Goal: Navigation & Orientation: Find specific page/section

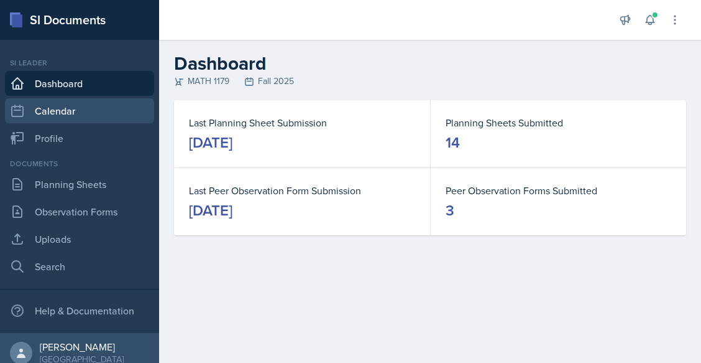
click at [90, 118] on link "Calendar" at bounding box center [79, 110] width 149 height 25
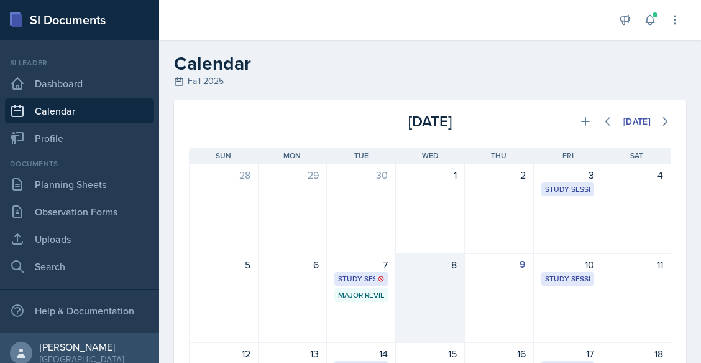
scroll to position [1, 0]
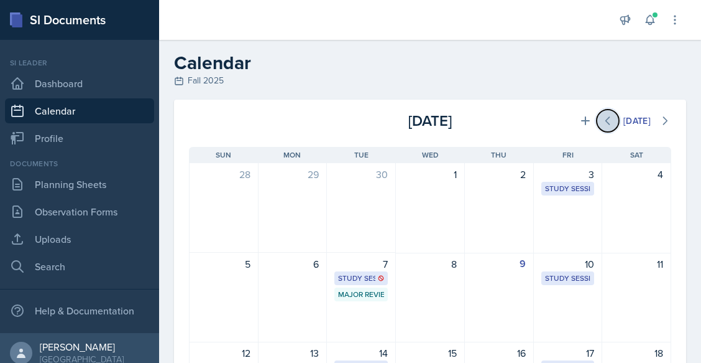
click at [602, 119] on icon at bounding box center [608, 120] width 12 height 12
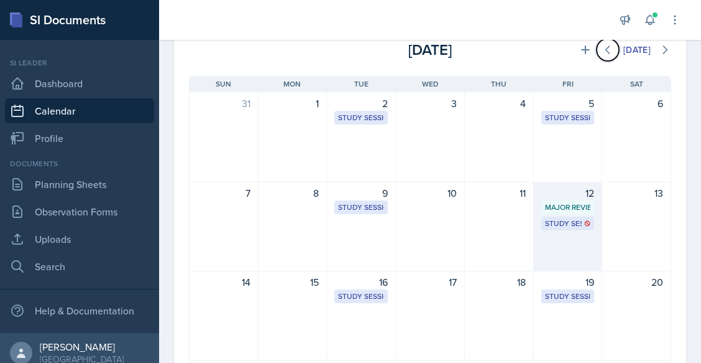
scroll to position [0, 0]
